Goal: Task Accomplishment & Management: Manage account settings

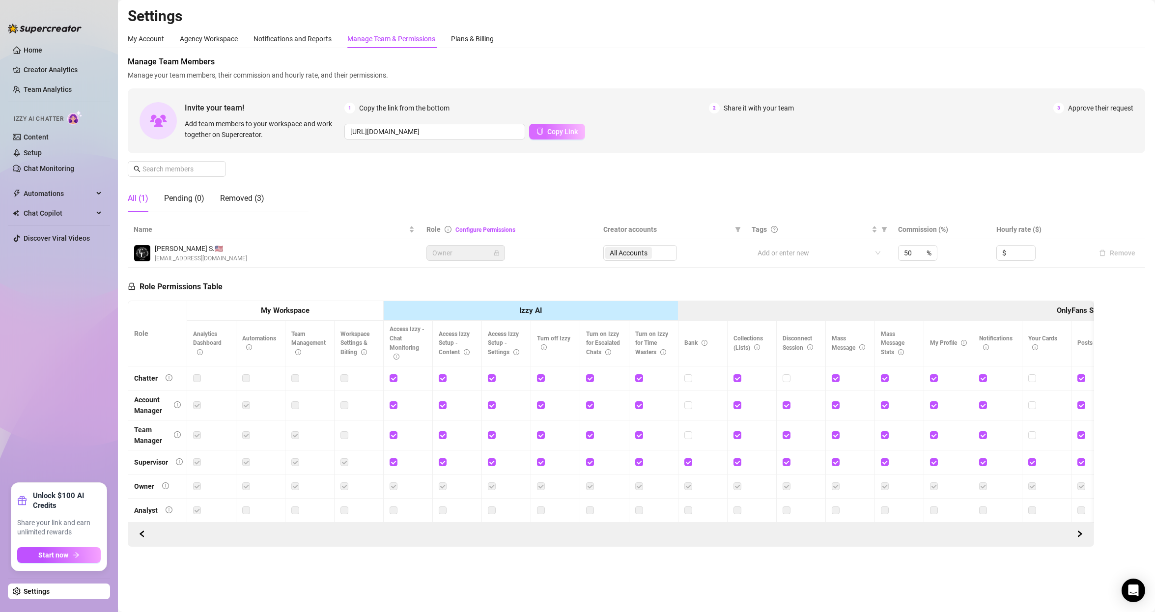
click at [558, 132] on span "Copy Link" at bounding box center [562, 132] width 30 height 8
click at [237, 189] on div "Removed (3)" at bounding box center [242, 199] width 44 height 28
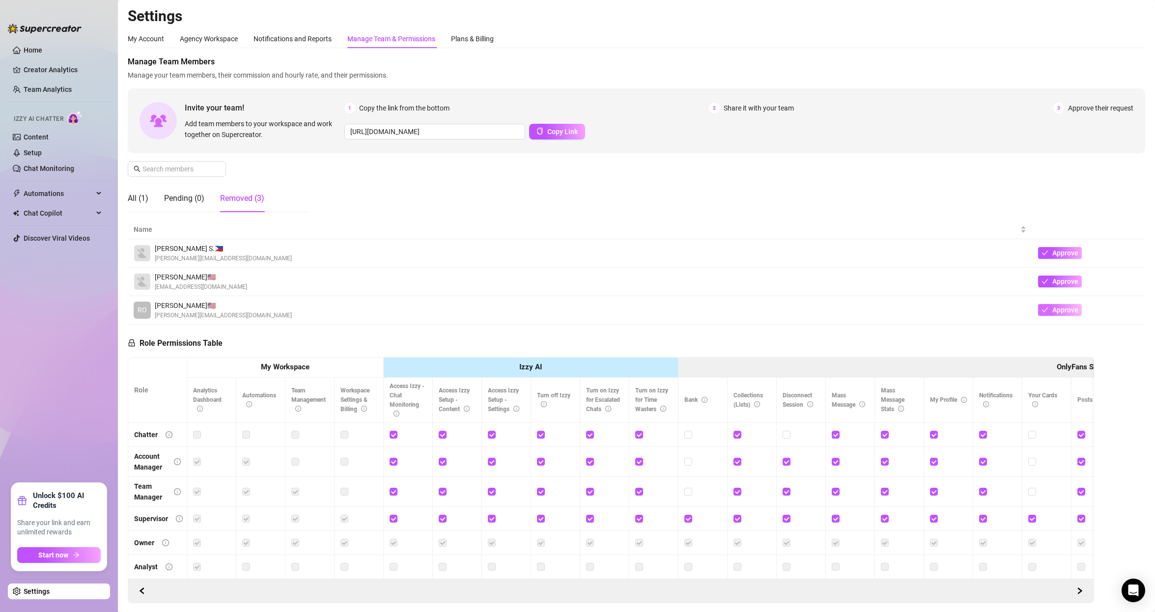
click at [1040, 311] on button "Approve" at bounding box center [1060, 310] width 44 height 12
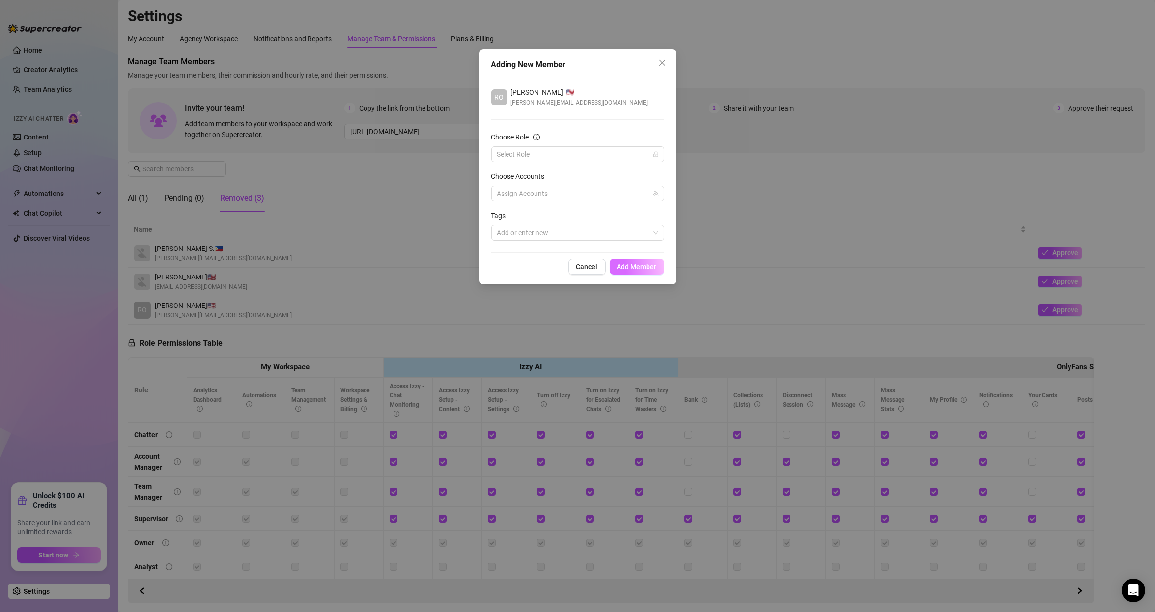
click at [635, 270] on span "Add Member" at bounding box center [637, 267] width 40 height 8
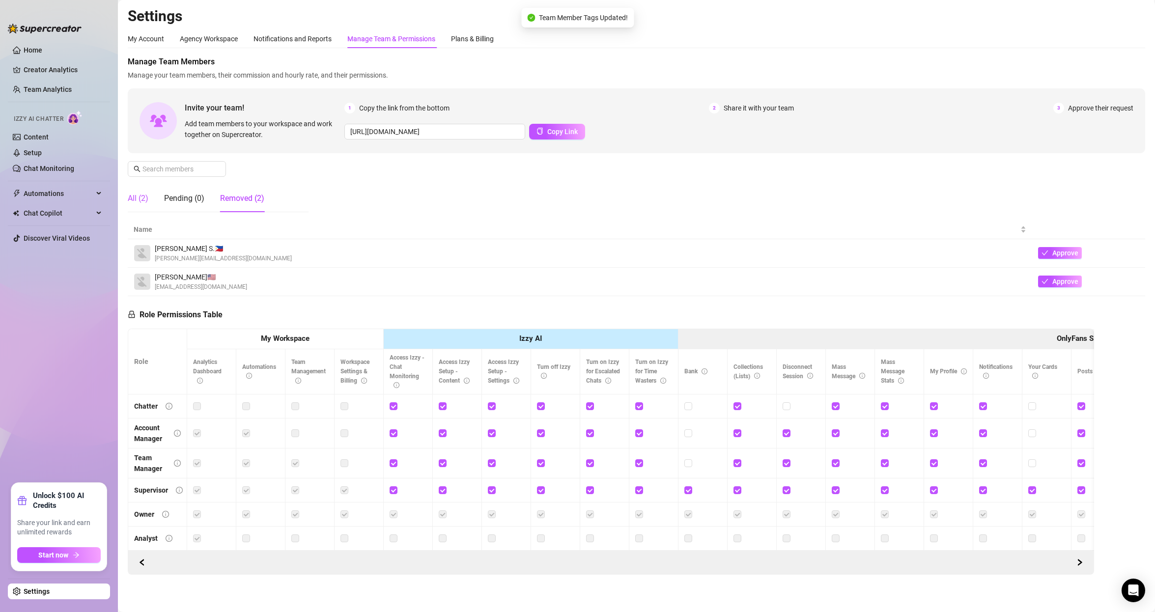
click at [134, 199] on div "All (2)" at bounding box center [138, 199] width 21 height 12
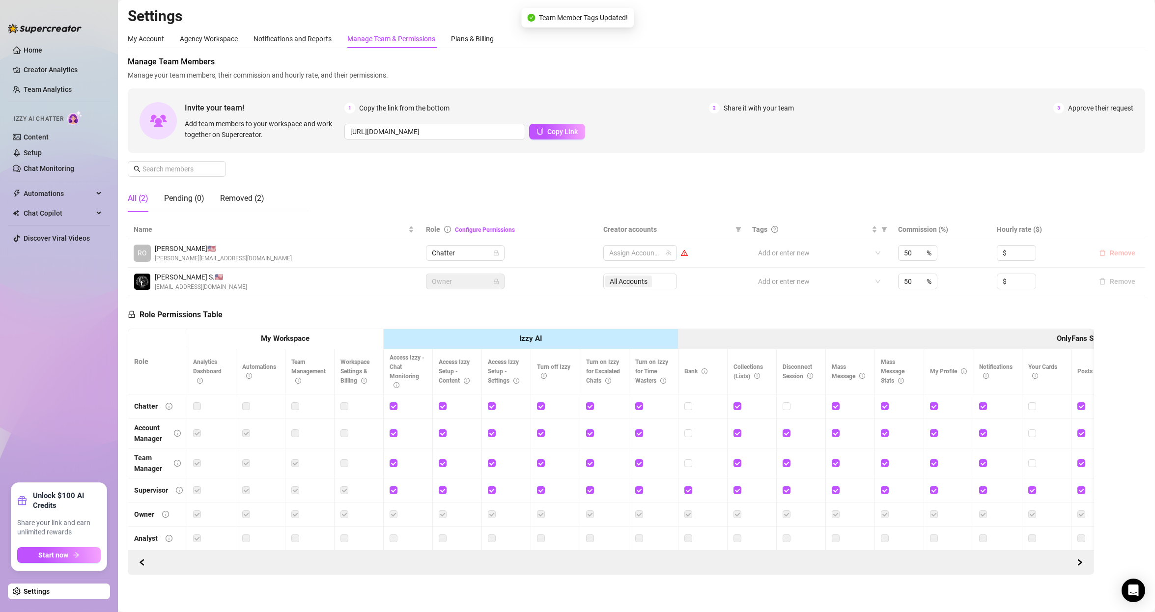
click at [1112, 254] on span "Remove" at bounding box center [1123, 253] width 26 height 8
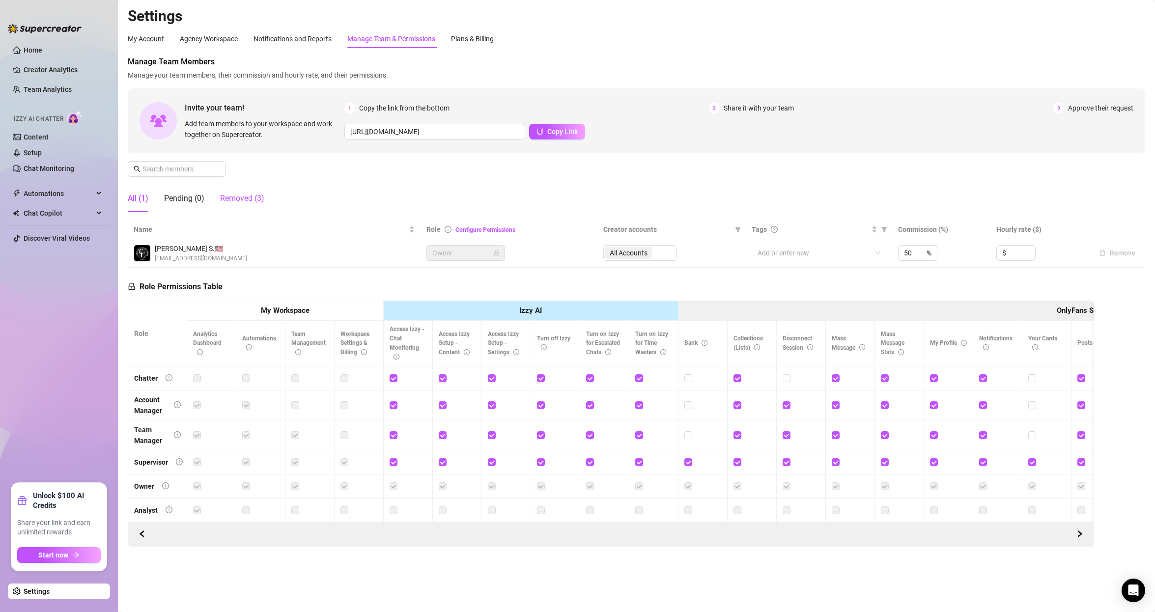
click at [235, 198] on div "Removed (3)" at bounding box center [242, 199] width 44 height 12
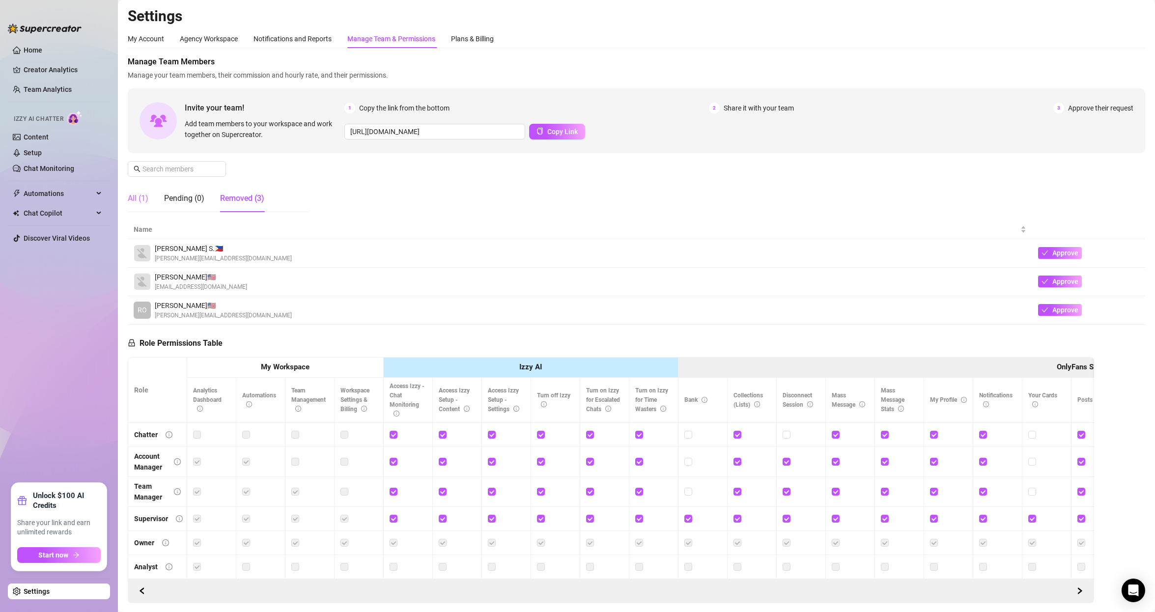
click at [132, 192] on div "All (1)" at bounding box center [138, 199] width 21 height 28
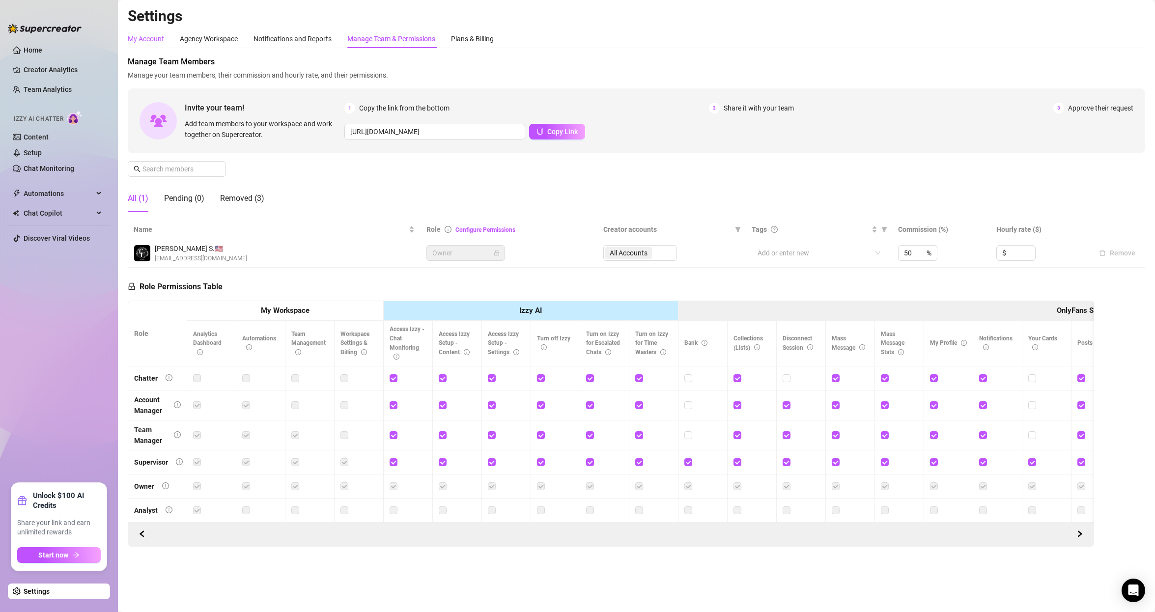
click at [138, 43] on div "My Account" at bounding box center [146, 38] width 36 height 11
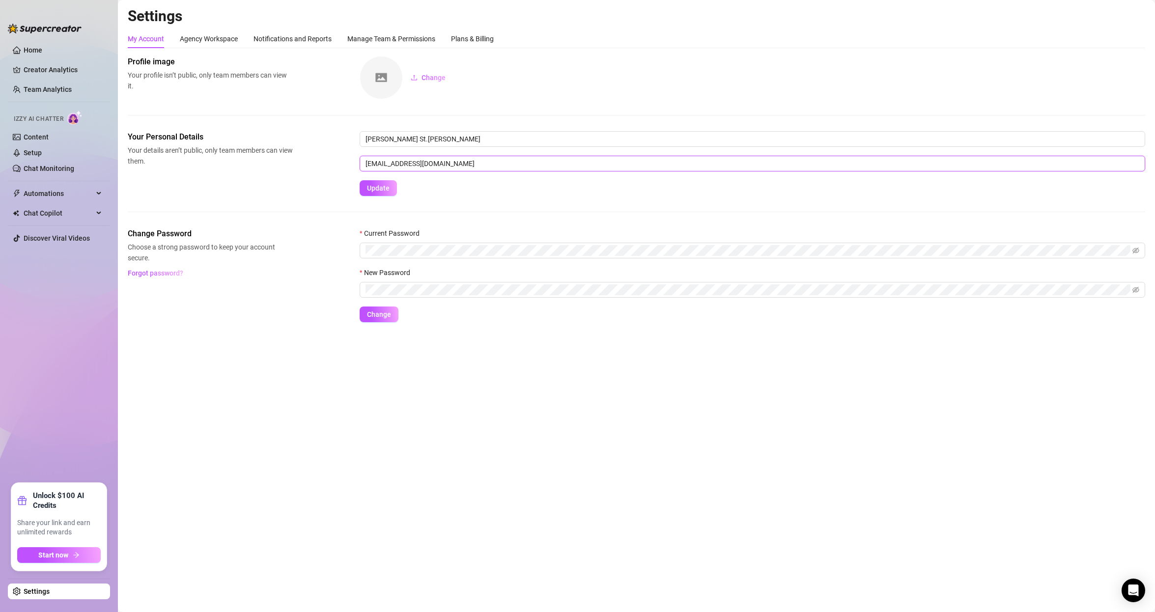
click at [482, 161] on input "[EMAIL_ADDRESS][DOMAIN_NAME]" at bounding box center [752, 164] width 785 height 16
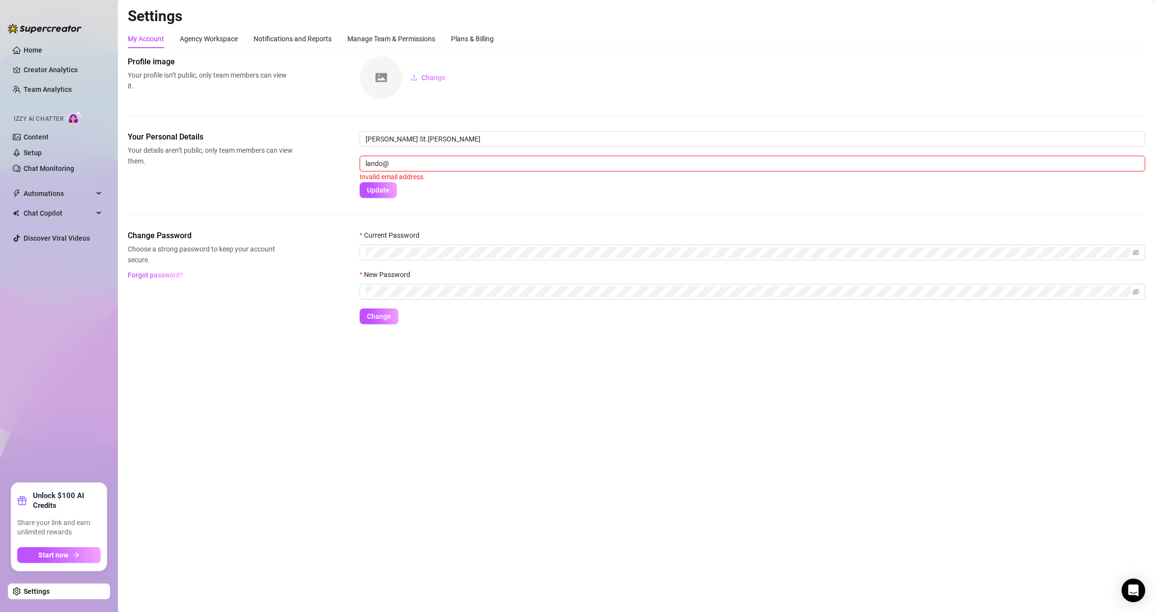
paste input "Influence."
click at [388, 161] on input "lando@Influence." at bounding box center [752, 164] width 785 height 16
click at [484, 157] on input "lando@sinfluence." at bounding box center [752, 164] width 785 height 16
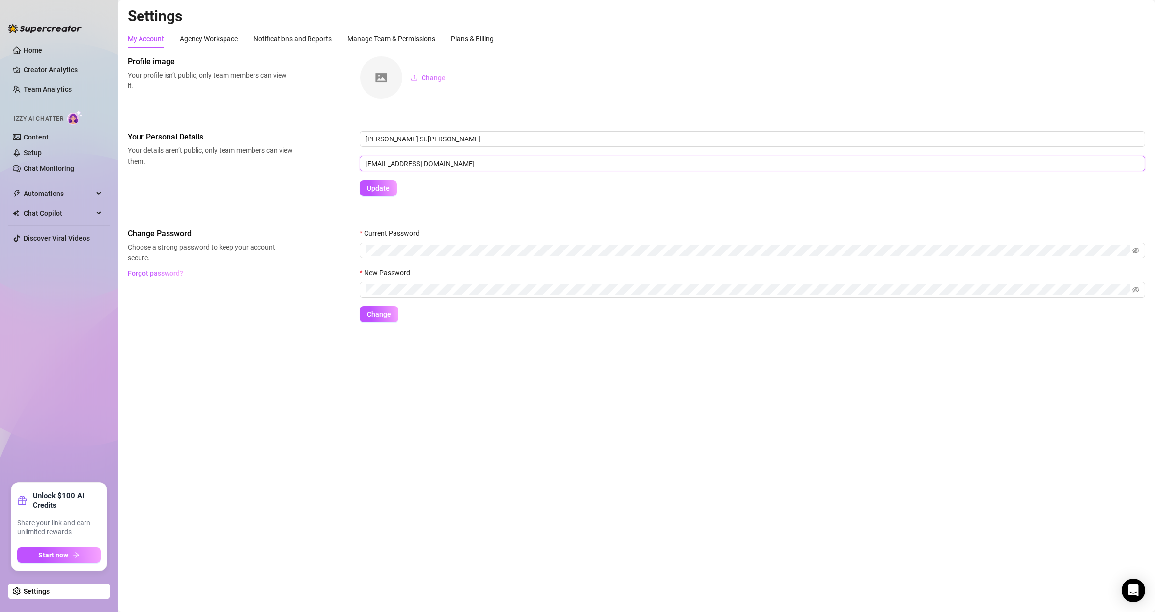
type input "[EMAIL_ADDRESS][DOMAIN_NAME]"
click at [381, 197] on div "Your Personal Details Your details aren’t public, only team members can view th…" at bounding box center [636, 179] width 1017 height 97
click at [383, 192] on button "Update" at bounding box center [378, 188] width 37 height 16
click at [379, 190] on span "Update" at bounding box center [378, 188] width 23 height 8
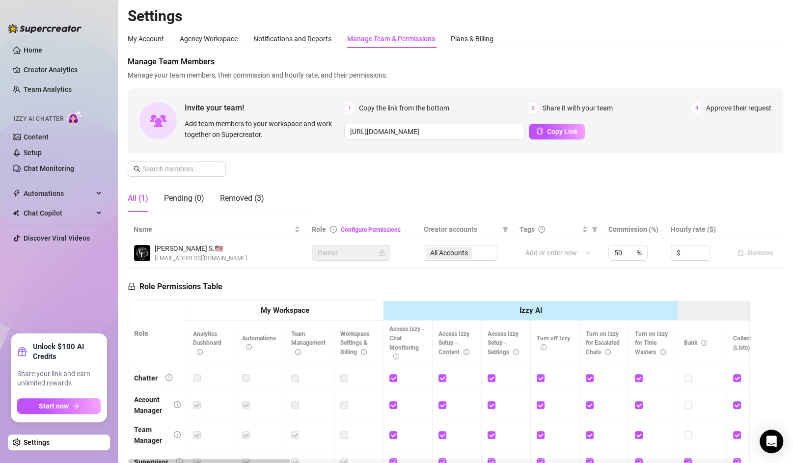
click at [359, 179] on div "Manage Team Members Manage your team members, their commission and hourly rate,…" at bounding box center [456, 138] width 656 height 164
drag, startPoint x: 303, startPoint y: 38, endPoint x: 212, endPoint y: 38, distance: 91.4
click at [303, 38] on div "Notifications and Reports" at bounding box center [292, 38] width 78 height 11
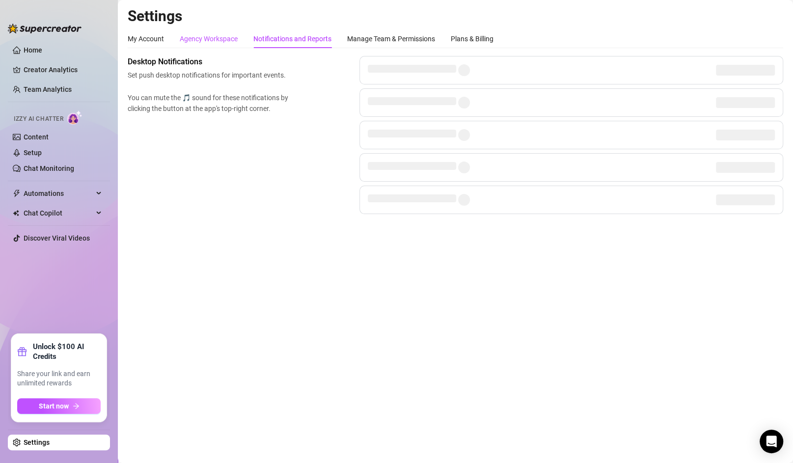
click at [192, 37] on div "Agency Workspace" at bounding box center [209, 38] width 58 height 11
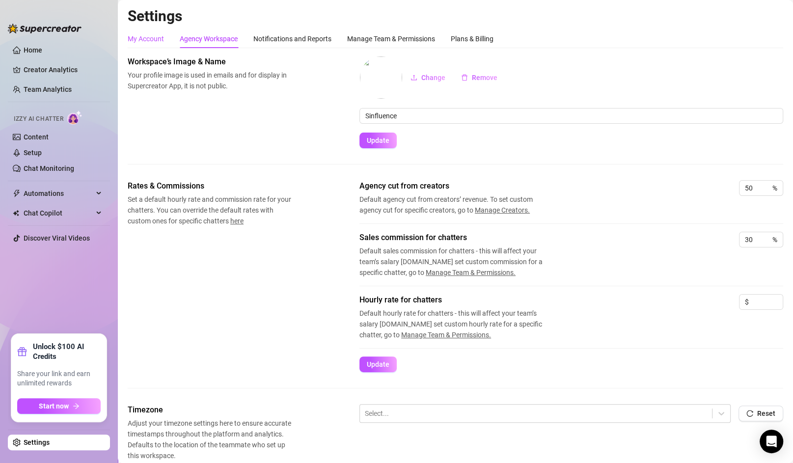
click at [151, 36] on div "My Account" at bounding box center [146, 38] width 36 height 11
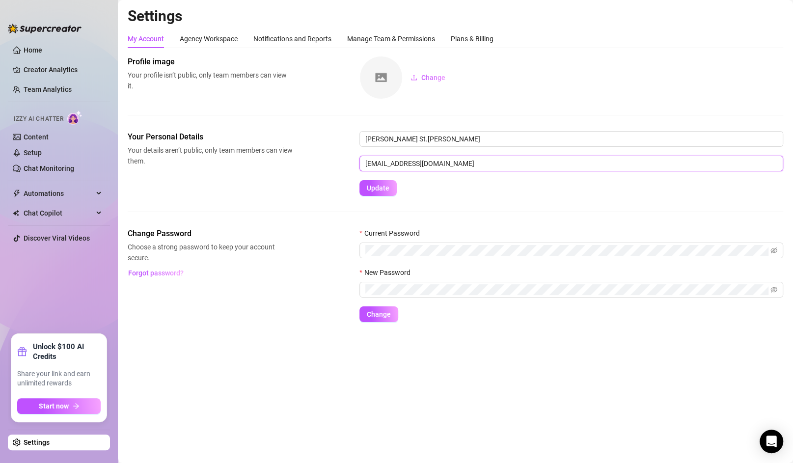
click at [440, 165] on input "[EMAIL_ADDRESS][DOMAIN_NAME]" at bounding box center [572, 164] width 424 height 16
paste input "Lando@Synfluenced.VIP"
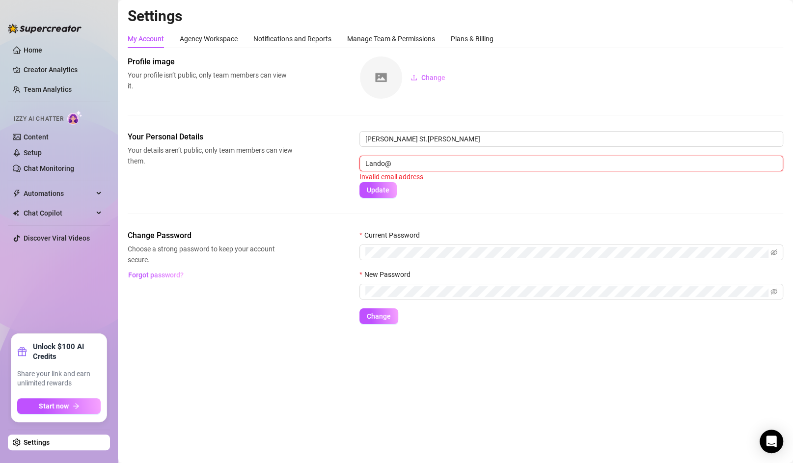
paste input "Influence."
type input "Lando@sinfluence.vip"
click at [378, 191] on span "Update" at bounding box center [378, 190] width 23 height 8
click at [379, 188] on span "Update" at bounding box center [378, 190] width 23 height 8
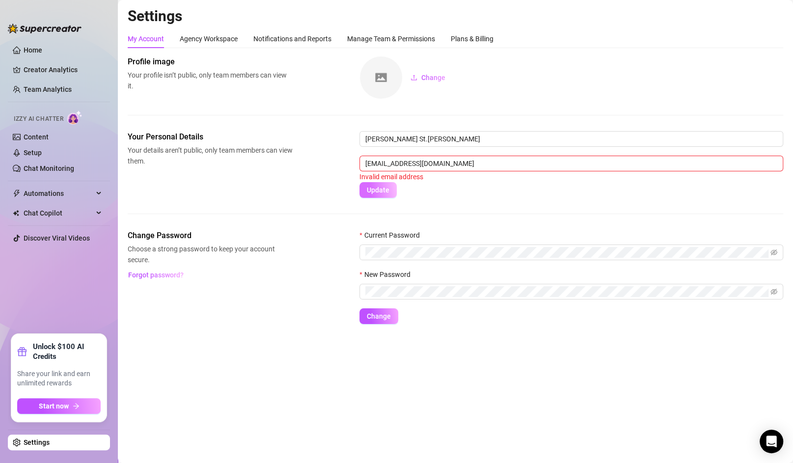
click at [379, 188] on span "Update" at bounding box center [378, 190] width 23 height 8
drag, startPoint x: 457, startPoint y: 158, endPoint x: 332, endPoint y: 161, distance: 125.3
click at [332, 161] on div "Your Personal Details Your details aren’t public, only team members can view th…" at bounding box center [456, 164] width 656 height 67
paste input "Lando"
paste input "Influence."
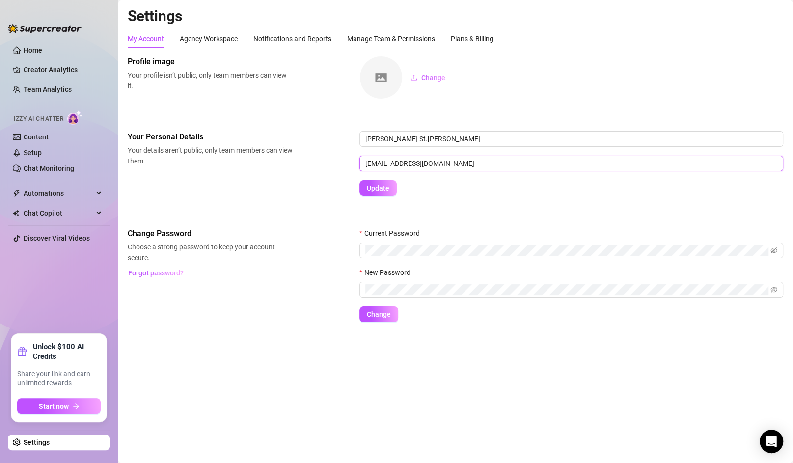
type input "Lando@sInfluence.vip"
click at [360, 180] on button "Update" at bounding box center [378, 188] width 37 height 16
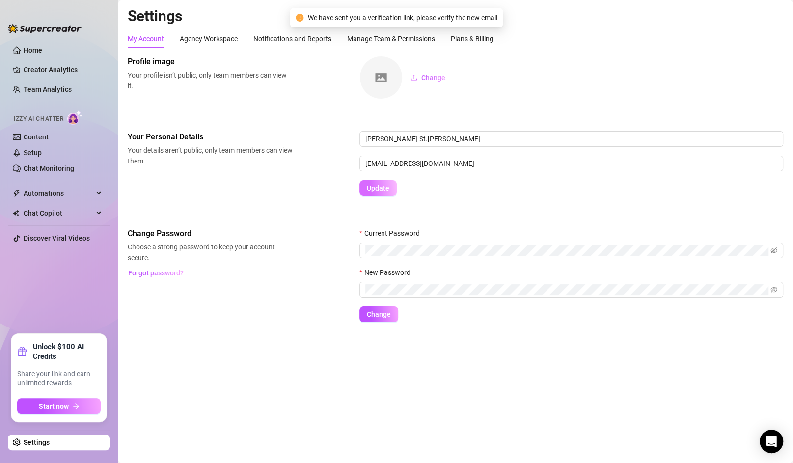
click at [388, 192] on button "Update" at bounding box center [378, 188] width 37 height 16
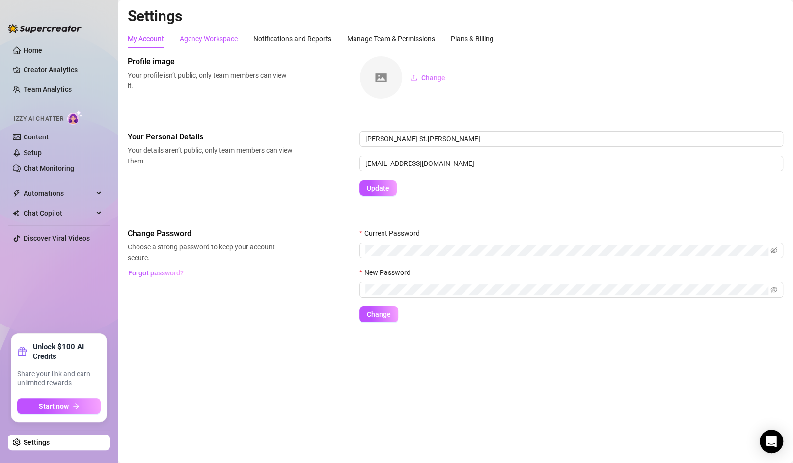
click at [209, 37] on div "Agency Workspace" at bounding box center [209, 38] width 58 height 11
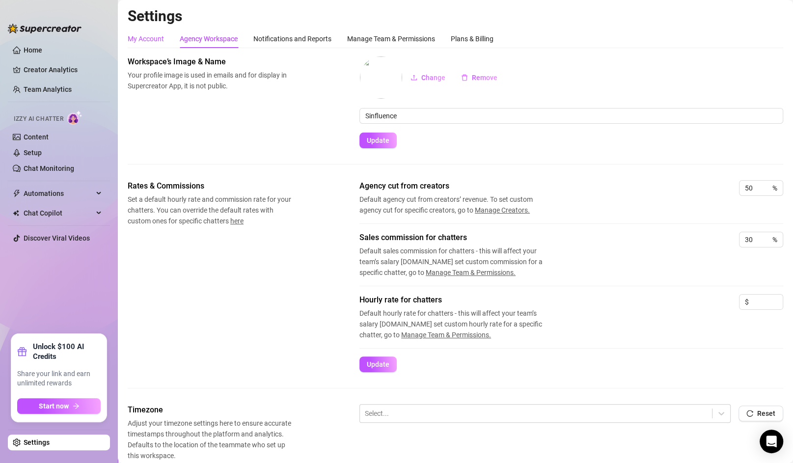
click at [150, 37] on div "My Account" at bounding box center [146, 38] width 36 height 11
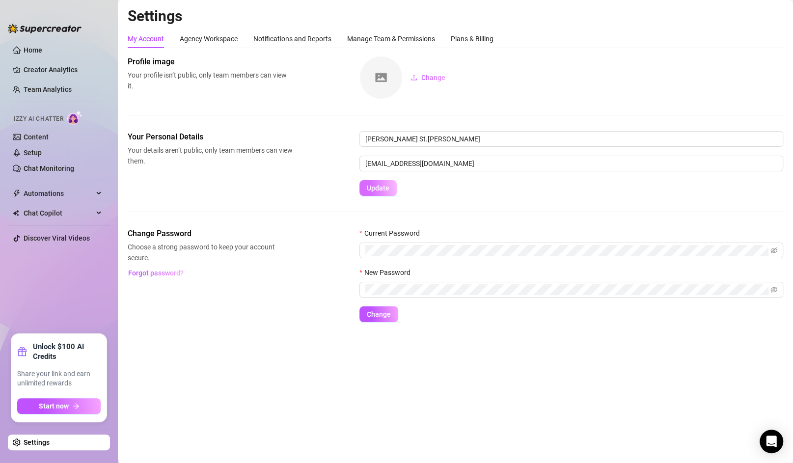
click at [382, 189] on span "Update" at bounding box center [378, 188] width 23 height 8
click at [204, 49] on div "My Account Agency Workspace Notifications and Reports Manage Team & Permissions…" at bounding box center [456, 175] width 656 height 293
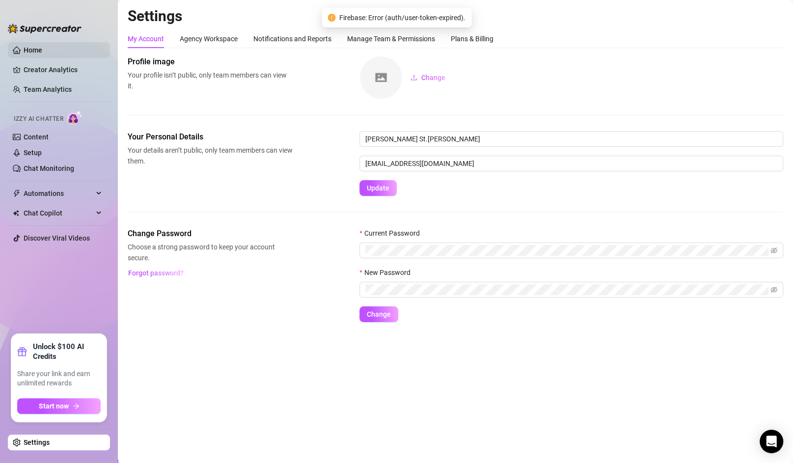
click at [30, 53] on link "Home" at bounding box center [33, 50] width 19 height 8
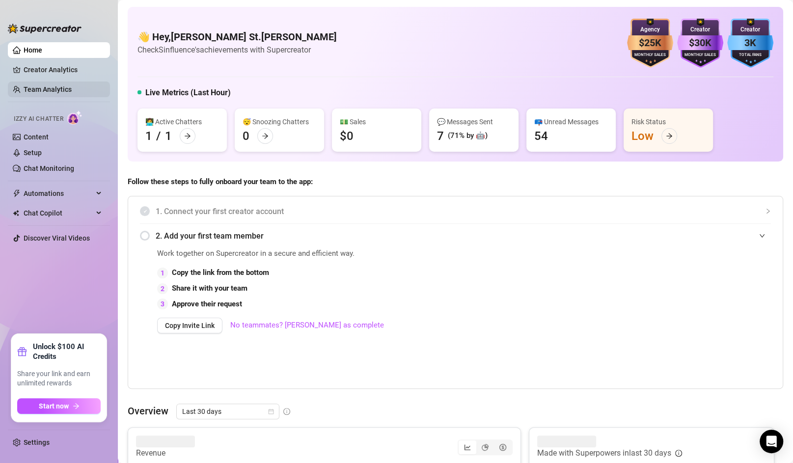
click at [43, 85] on link "Team Analytics" at bounding box center [48, 89] width 48 height 8
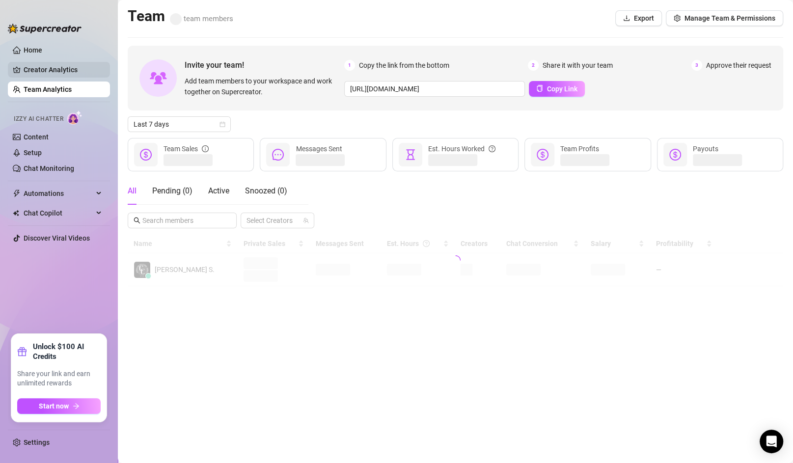
click at [49, 66] on link "Creator Analytics" at bounding box center [63, 70] width 79 height 16
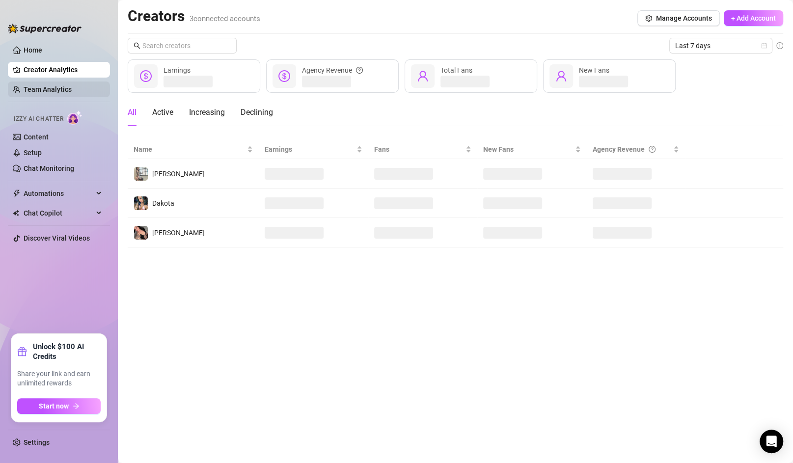
click at [48, 85] on link "Team Analytics" at bounding box center [48, 89] width 48 height 8
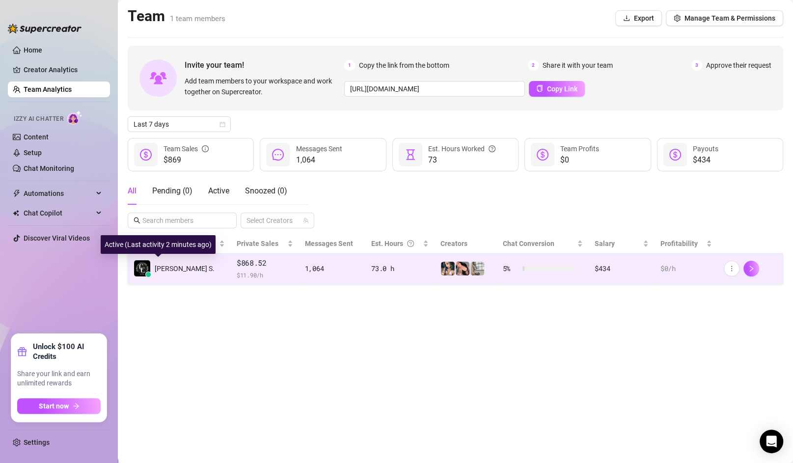
click at [181, 271] on span "[PERSON_NAME] S." at bounding box center [185, 268] width 60 height 11
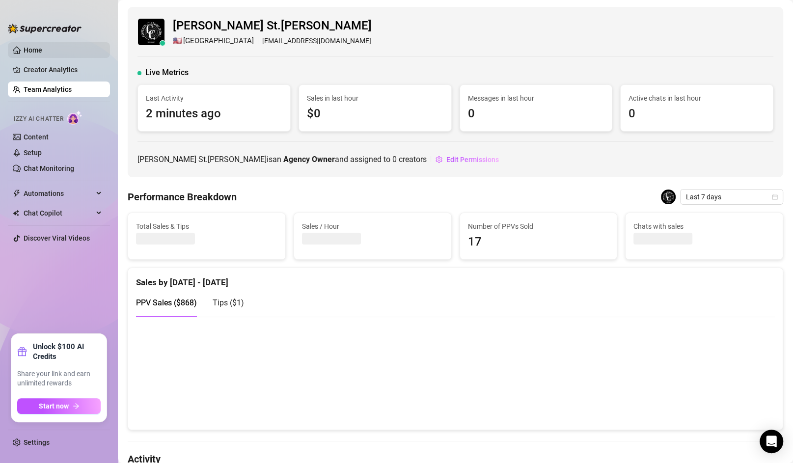
click at [24, 46] on link "Home" at bounding box center [33, 50] width 19 height 8
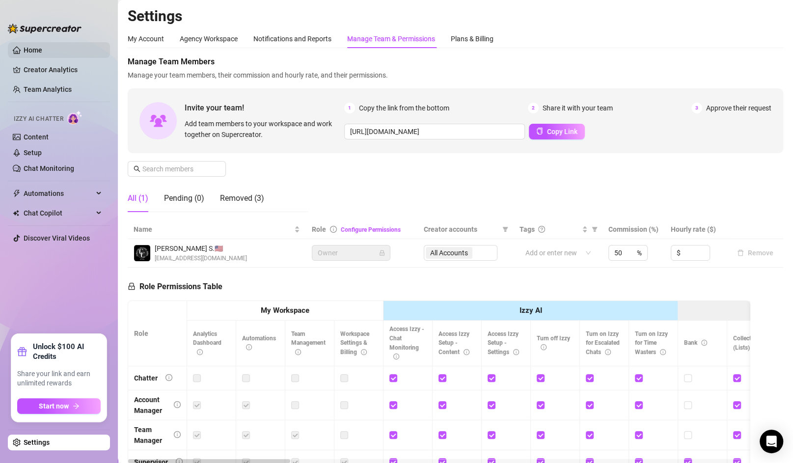
click at [32, 53] on link "Home" at bounding box center [33, 50] width 19 height 8
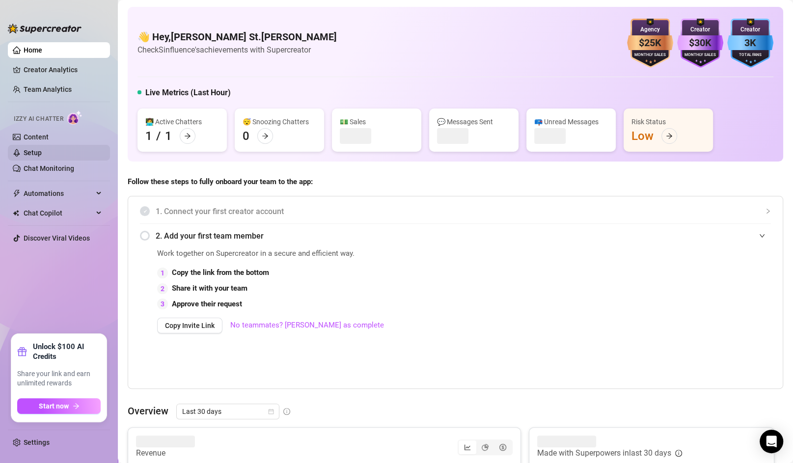
click at [38, 152] on link "Setup" at bounding box center [33, 153] width 18 height 8
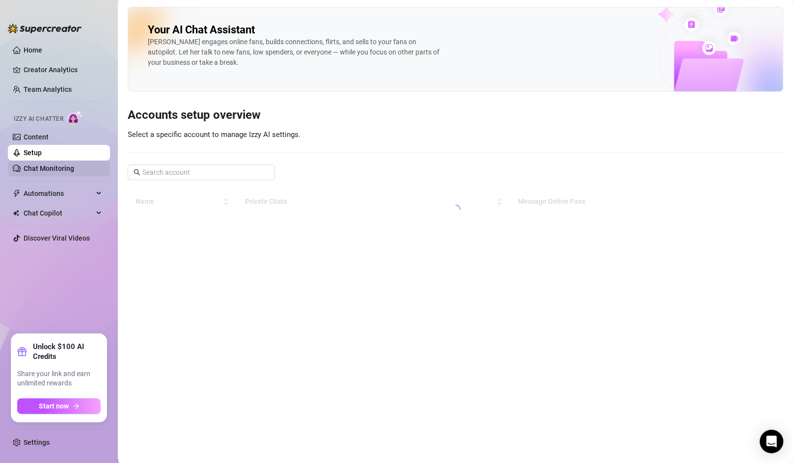
click at [48, 169] on link "Chat Monitoring" at bounding box center [49, 169] width 51 height 8
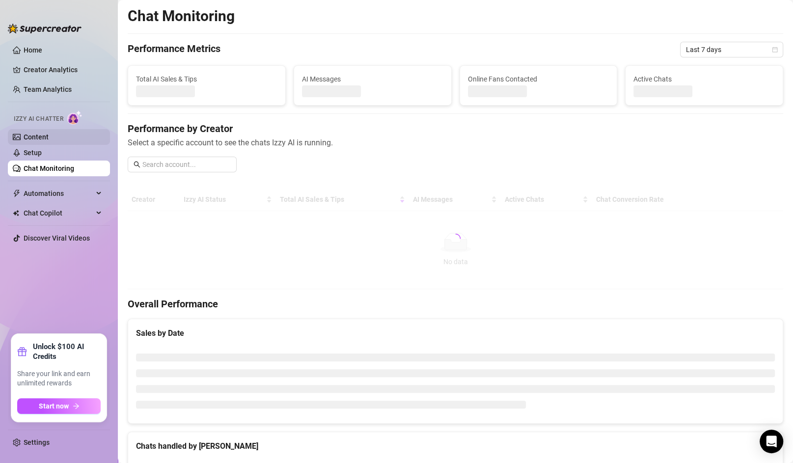
click at [46, 137] on link "Content" at bounding box center [36, 137] width 25 height 8
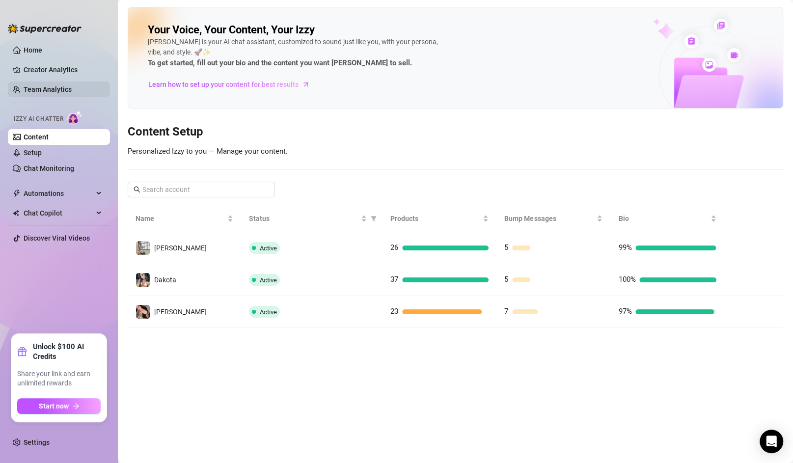
click at [57, 85] on link "Team Analytics" at bounding box center [48, 89] width 48 height 8
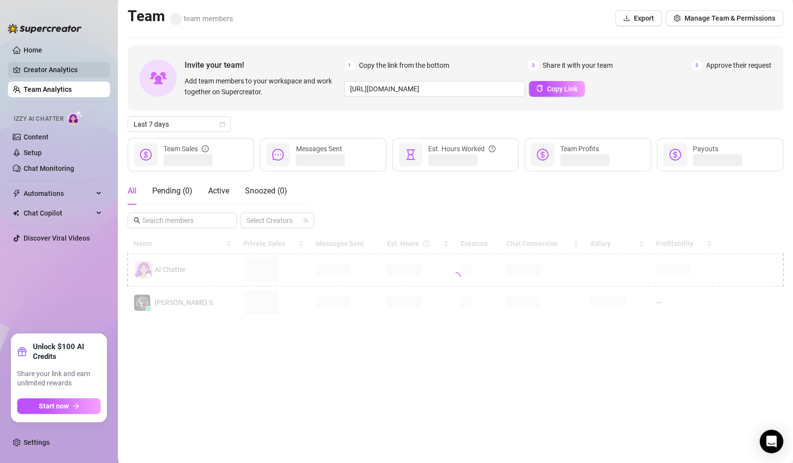
click at [57, 68] on link "Creator Analytics" at bounding box center [63, 70] width 79 height 16
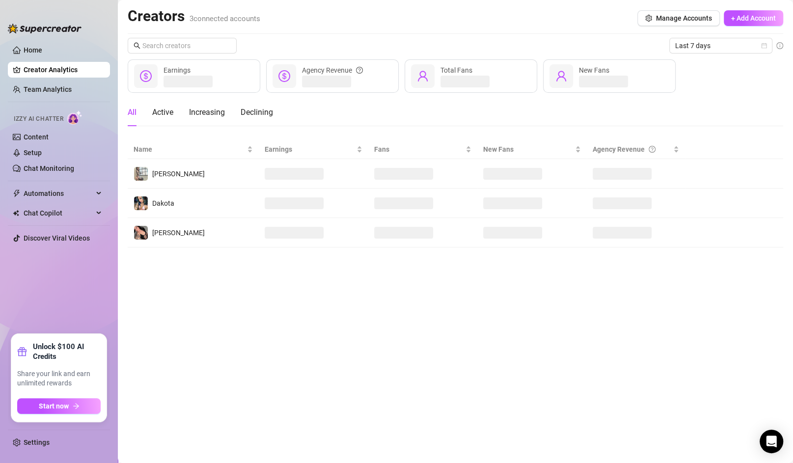
click at [67, 78] on ul "Home Creator Analytics Team Analytics Izzy AI Chatter Content Setup Chat Monito…" at bounding box center [59, 184] width 102 height 292
click at [60, 90] on link "Team Analytics" at bounding box center [48, 89] width 48 height 8
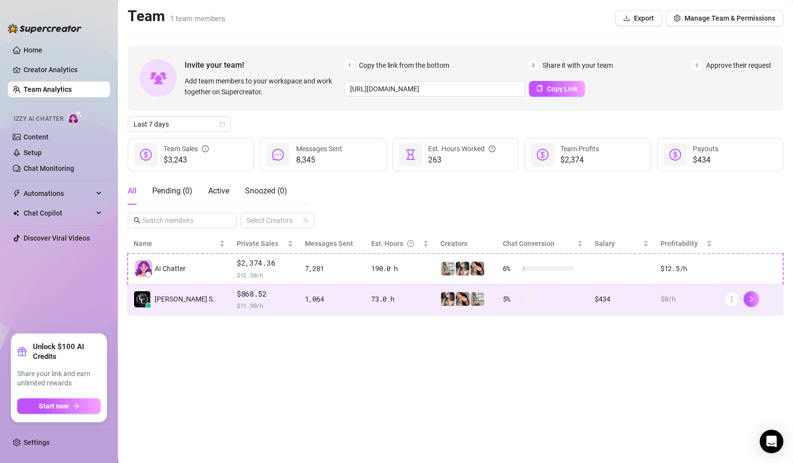
click at [199, 307] on td "[PERSON_NAME] S." at bounding box center [179, 299] width 103 height 31
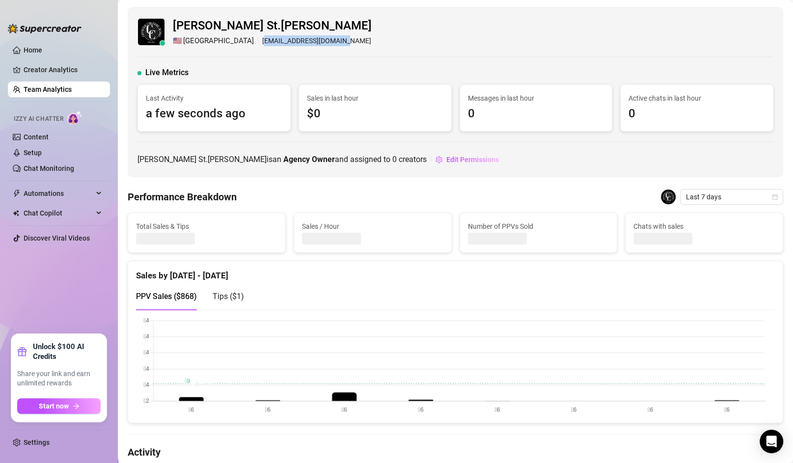
drag, startPoint x: 219, startPoint y: 40, endPoint x: 301, endPoint y: 49, distance: 82.1
click at [301, 49] on div "Landry St.patrick 🇺🇸 Chicago countercult23@gmail.com Live Metrics Last Activity…" at bounding box center [456, 92] width 656 height 170
click at [335, 46] on div "Landry St.patrick 🇺🇸 Chicago countercult23@gmail.com" at bounding box center [456, 32] width 636 height 30
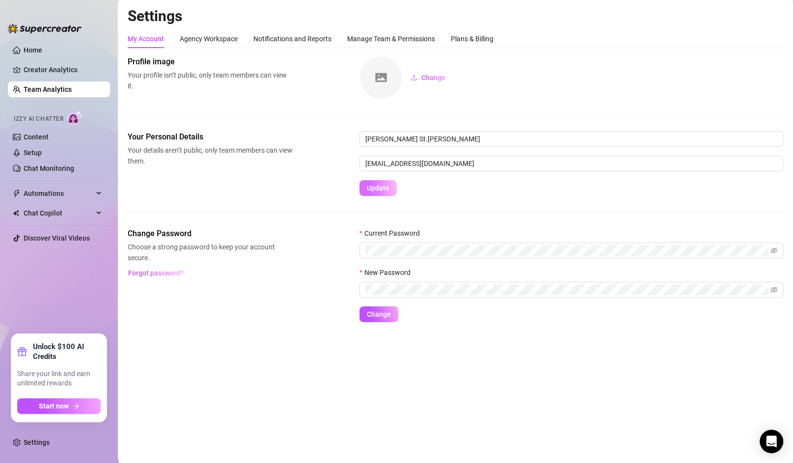
click at [370, 185] on span "Update" at bounding box center [378, 188] width 23 height 8
click at [384, 186] on span "Update" at bounding box center [378, 188] width 23 height 8
click at [393, 183] on button "Update" at bounding box center [378, 188] width 37 height 16
click at [379, 192] on button "Update" at bounding box center [378, 188] width 37 height 16
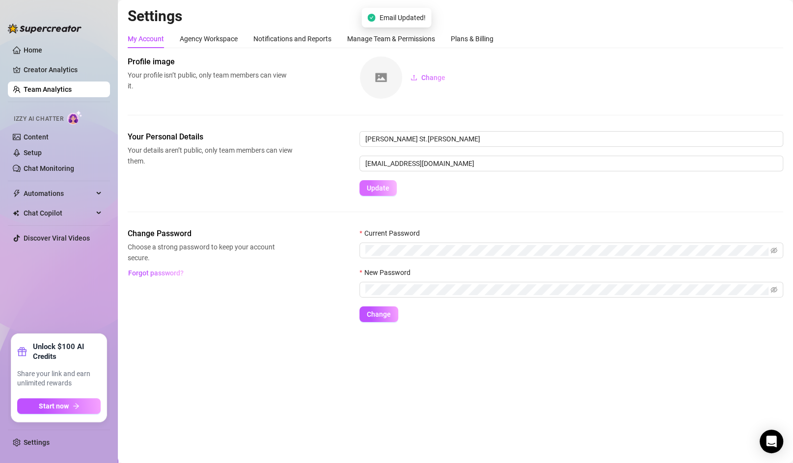
click at [379, 192] on button "Update" at bounding box center [378, 188] width 37 height 16
click at [24, 54] on link "Home" at bounding box center [33, 50] width 19 height 8
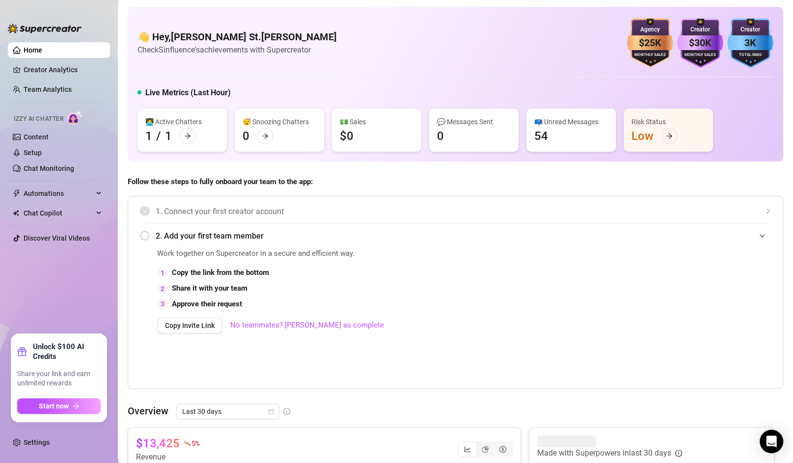
click at [42, 47] on link "Home" at bounding box center [33, 50] width 19 height 8
click at [150, 236] on div "2. Add your first team member" at bounding box center [455, 236] width 631 height 24
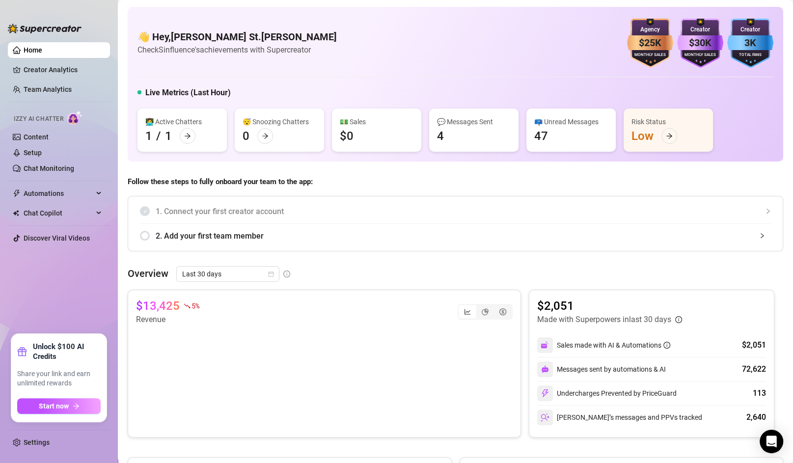
click at [224, 241] on span "2. Add your first team member" at bounding box center [463, 236] width 615 height 12
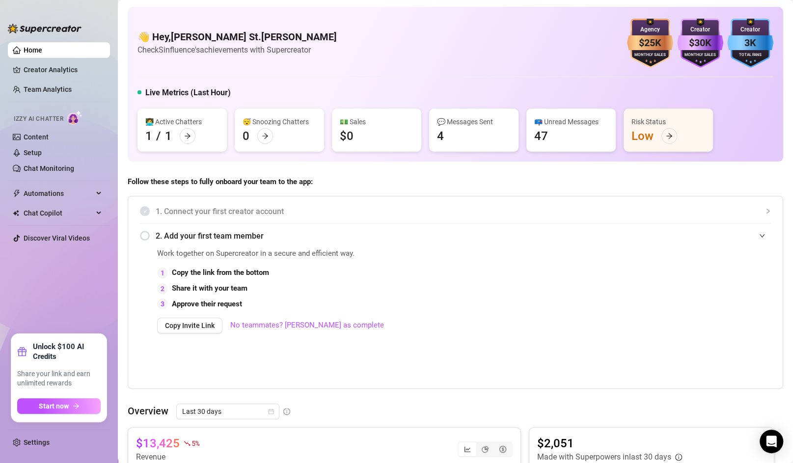
click at [188, 271] on strong "Copy the link from the bottom" at bounding box center [220, 272] width 97 height 9
click at [292, 254] on span "Work together on Supercreator in a secure and efficient way." at bounding box center [353, 254] width 393 height 12
click at [48, 167] on link "Chat Monitoring" at bounding box center [49, 169] width 51 height 8
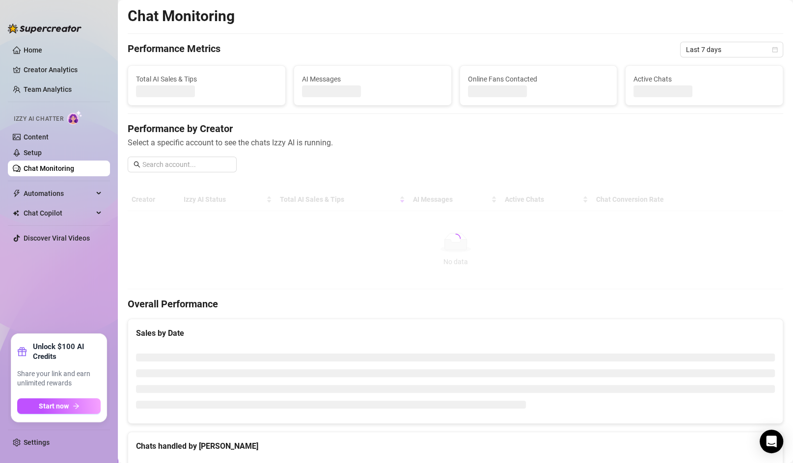
click at [42, 165] on link "Chat Monitoring" at bounding box center [49, 169] width 51 height 8
drag, startPoint x: 42, startPoint y: 152, endPoint x: 44, endPoint y: 147, distance: 5.5
click at [42, 152] on link "Setup" at bounding box center [33, 153] width 18 height 8
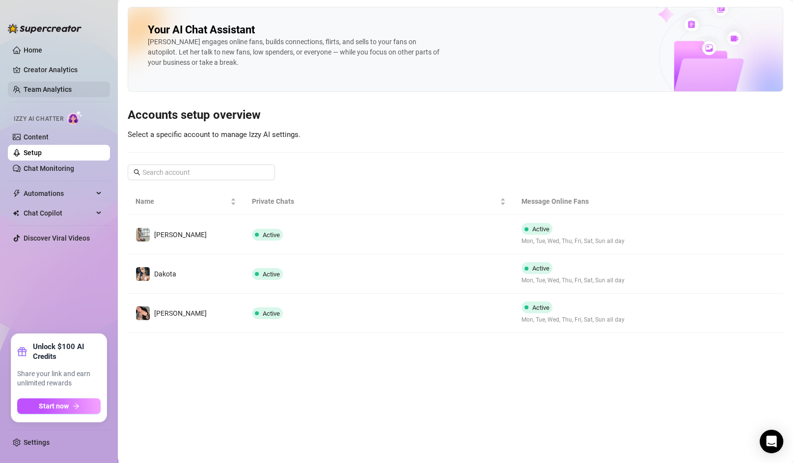
click at [46, 89] on link "Team Analytics" at bounding box center [48, 89] width 48 height 8
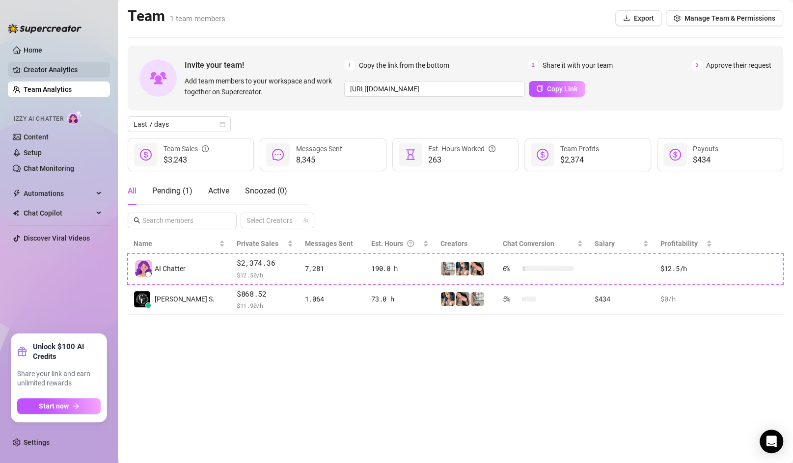
click at [59, 62] on link "Creator Analytics" at bounding box center [63, 70] width 79 height 16
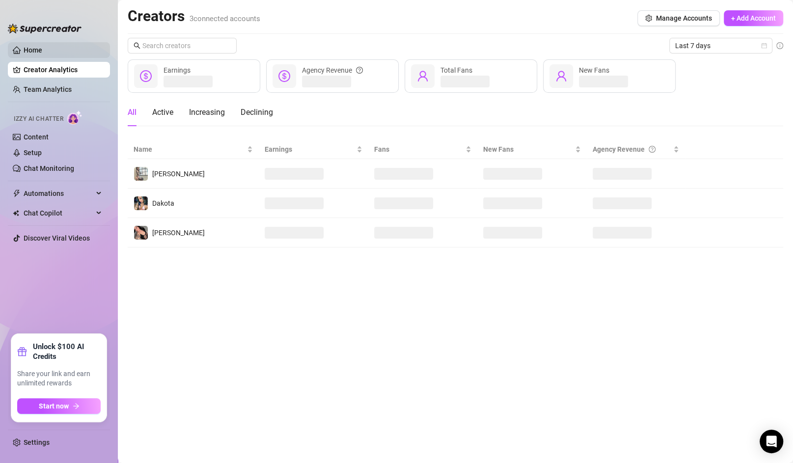
click at [41, 51] on link "Home" at bounding box center [33, 50] width 19 height 8
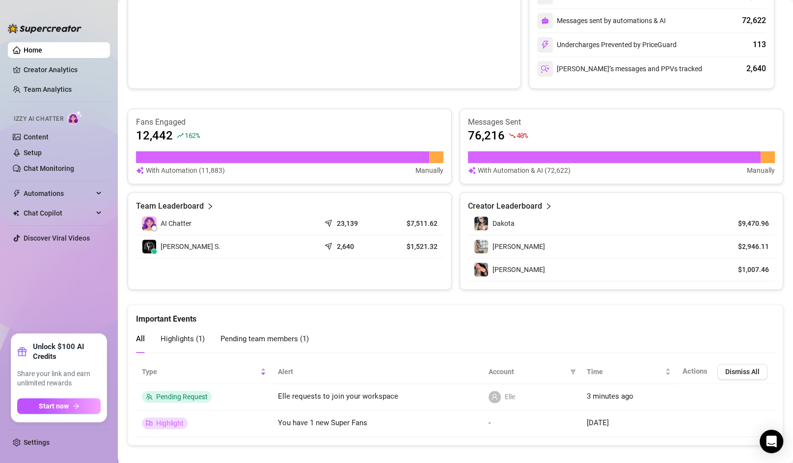
scroll to position [497, 0]
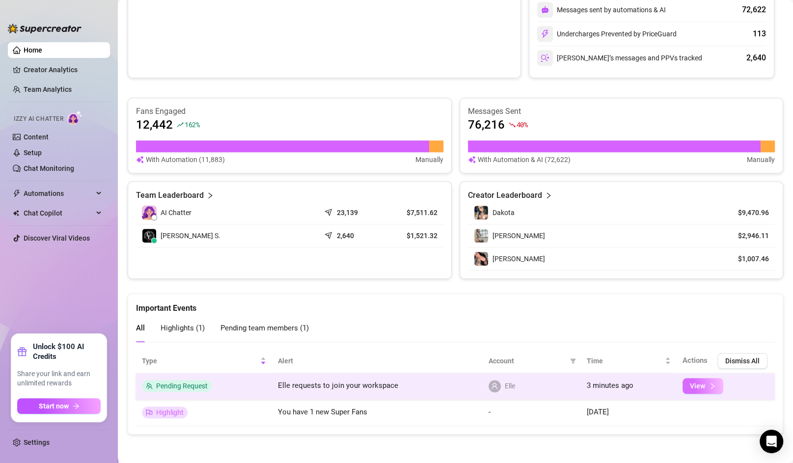
click at [688, 378] on button "View" at bounding box center [703, 386] width 41 height 16
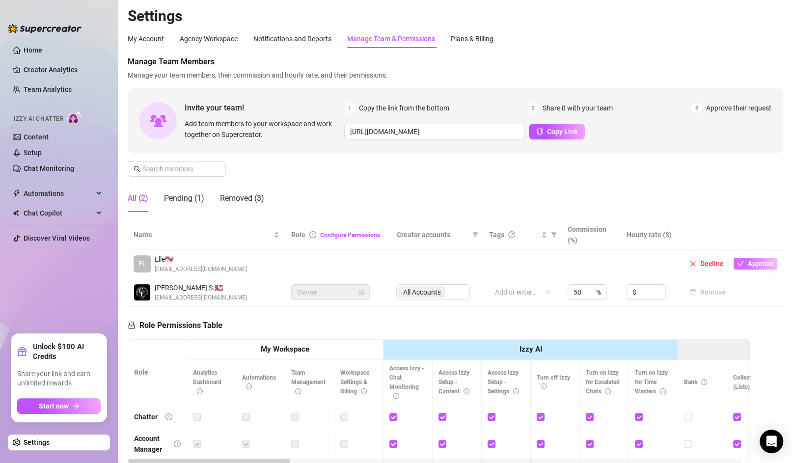
click at [735, 266] on button "Approve" at bounding box center [756, 264] width 44 height 12
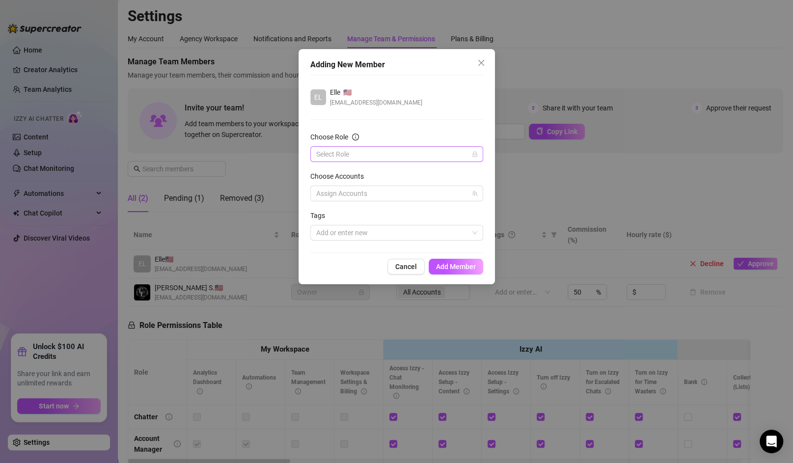
click at [414, 149] on input "Choose Role" at bounding box center [392, 154] width 152 height 15
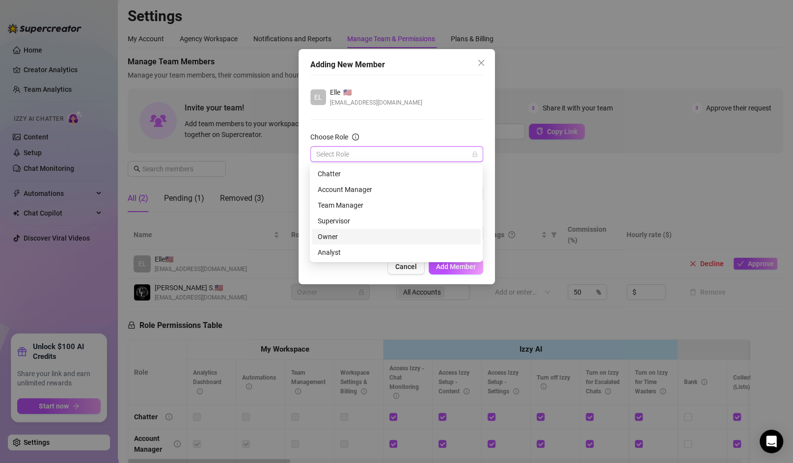
click at [340, 237] on div "Owner" at bounding box center [396, 236] width 157 height 11
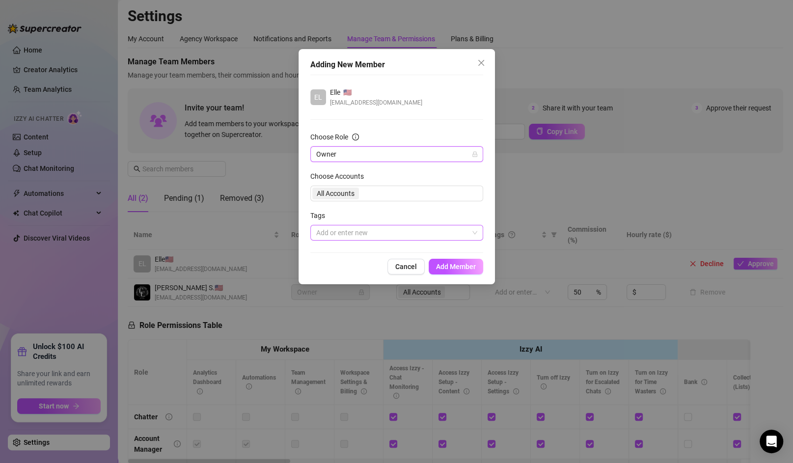
click at [354, 232] on div at bounding box center [391, 233] width 159 height 14
click at [356, 248] on div "CEHOE" at bounding box center [396, 252] width 157 height 11
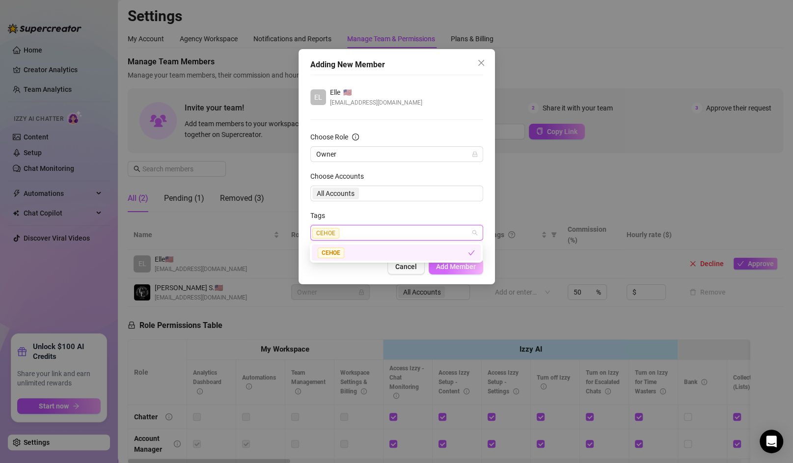
click at [453, 266] on span "Add Member" at bounding box center [456, 267] width 40 height 8
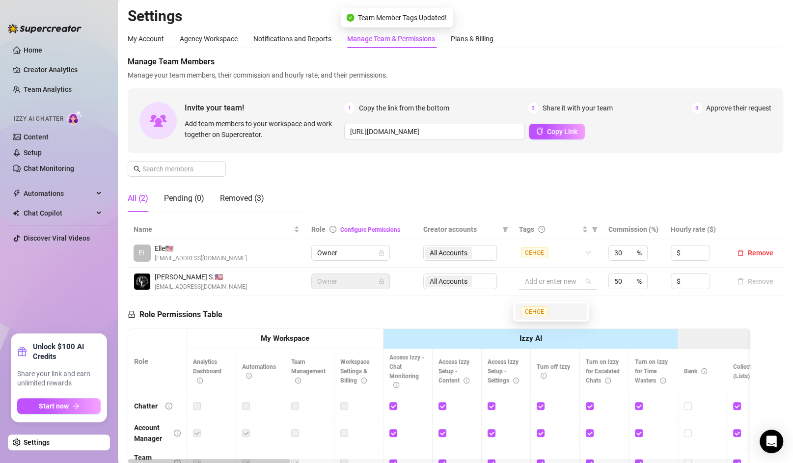
click at [528, 288] on div at bounding box center [552, 282] width 63 height 14
click at [498, 295] on td "All Accounts" at bounding box center [466, 282] width 96 height 28
click at [627, 261] on div "30 %" at bounding box center [628, 253] width 39 height 16
click at [614, 260] on input "30" at bounding box center [619, 253] width 10 height 15
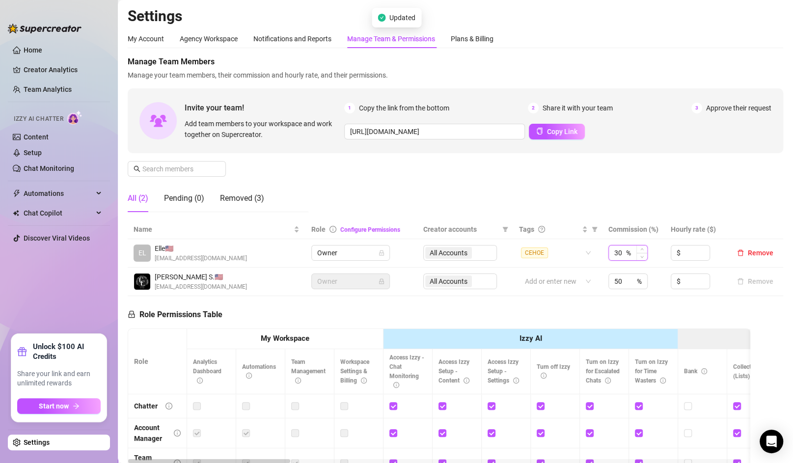
click at [614, 260] on input "30" at bounding box center [619, 253] width 10 height 15
type input "50"
click at [547, 325] on div "Role Permissions Table Role My Workspace Izzy AI OnlyFans Side Menu OnlyFans Ch…" at bounding box center [439, 437] width 623 height 283
click at [579, 289] on div "Add or enter new" at bounding box center [558, 282] width 78 height 16
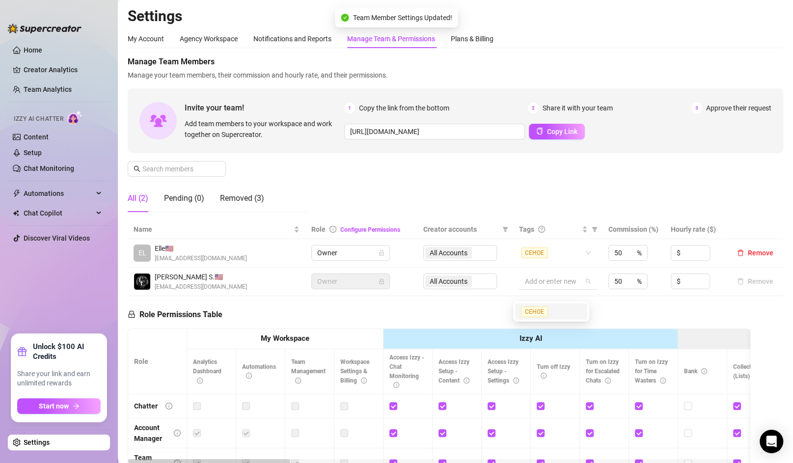
click at [575, 288] on div at bounding box center [552, 282] width 63 height 14
click at [530, 288] on div at bounding box center [552, 282] width 63 height 14
click at [563, 288] on div at bounding box center [552, 282] width 63 height 14
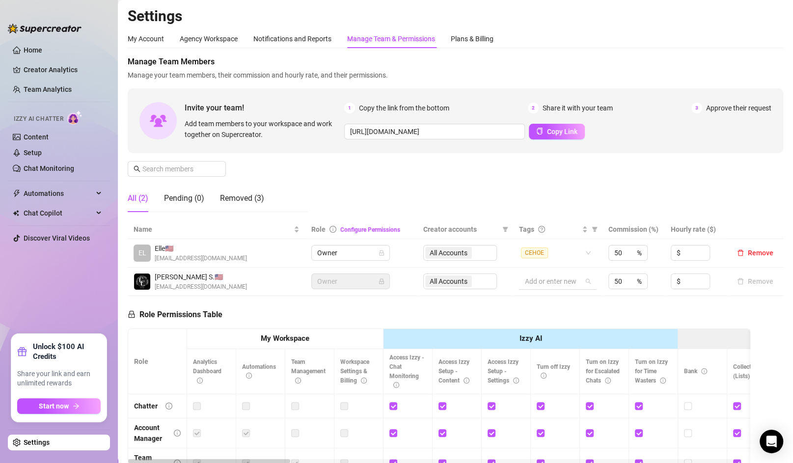
click at [563, 288] on div at bounding box center [552, 282] width 63 height 14
type input "a"
type input "Founder"
click at [551, 312] on div "Founder" at bounding box center [551, 311] width 60 height 11
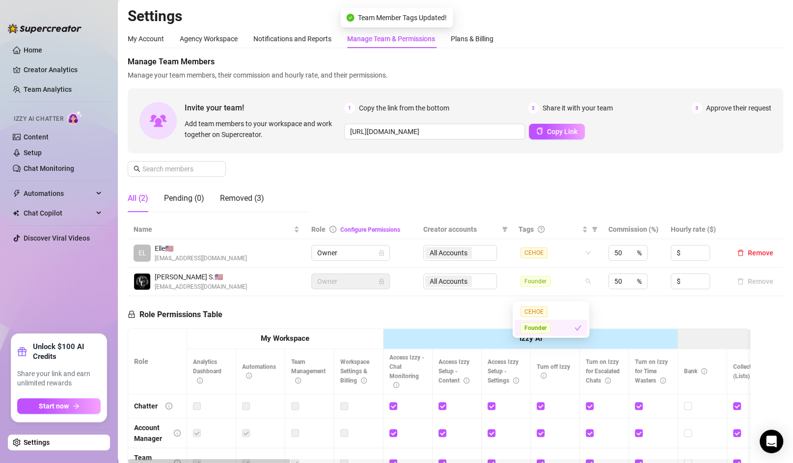
click at [648, 324] on div "Role Permissions Table Role My Workspace Izzy AI OnlyFans Side Menu OnlyFans Ch…" at bounding box center [439, 437] width 623 height 283
